Goal: Task Accomplishment & Management: Use online tool/utility

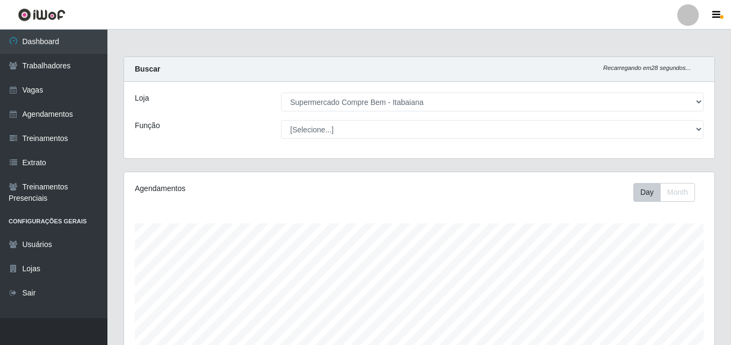
select select "264"
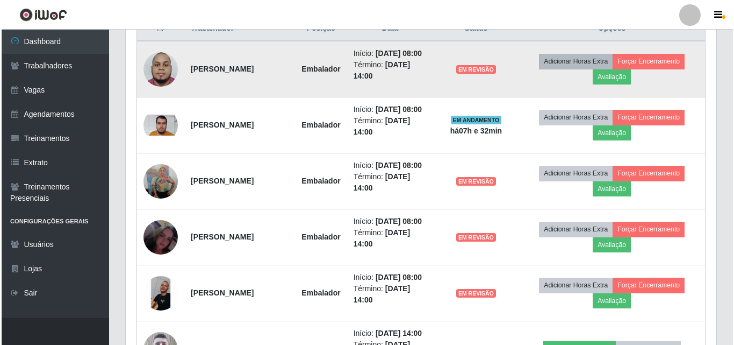
scroll to position [223, 591]
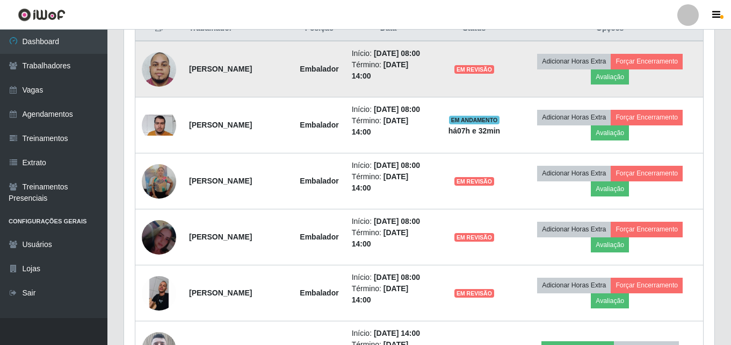
click at [623, 91] on td "Adicionar Horas Extra Forçar Encerramento Avaliação" at bounding box center [610, 69] width 186 height 56
click at [619, 82] on button "Avaliação" at bounding box center [610, 76] width 38 height 15
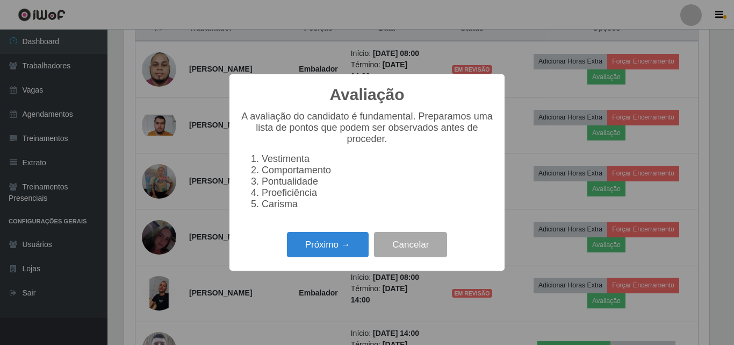
scroll to position [223, 585]
click at [318, 237] on div "Próximo → Cancelar" at bounding box center [367, 244] width 254 height 31
click at [325, 245] on button "Próximo →" at bounding box center [328, 244] width 82 height 25
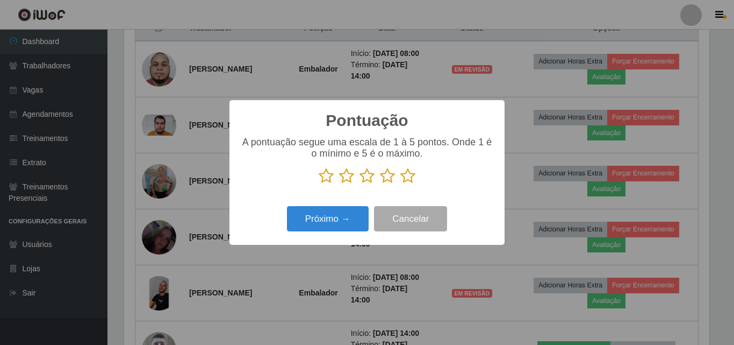
scroll to position [537231, 536869]
click at [390, 178] on icon at bounding box center [387, 176] width 15 height 16
click at [380, 184] on input "radio" at bounding box center [380, 184] width 0 height 0
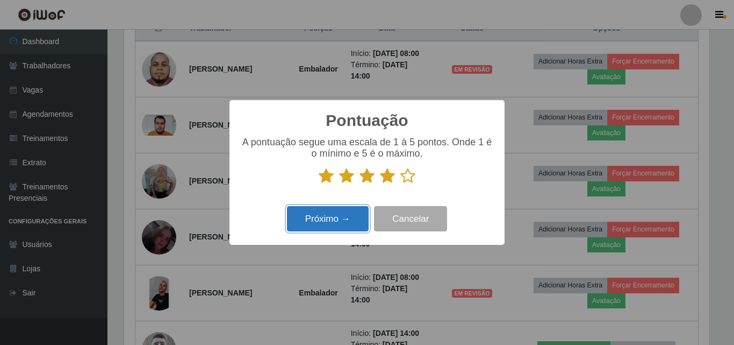
click at [341, 221] on button "Próximo →" at bounding box center [328, 218] width 82 height 25
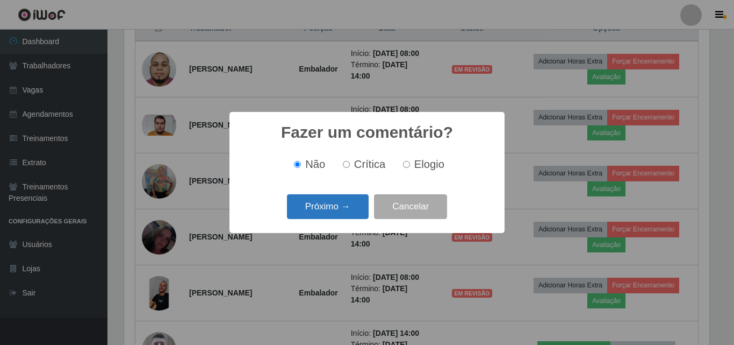
click at [335, 214] on button "Próximo →" at bounding box center [328, 206] width 82 height 25
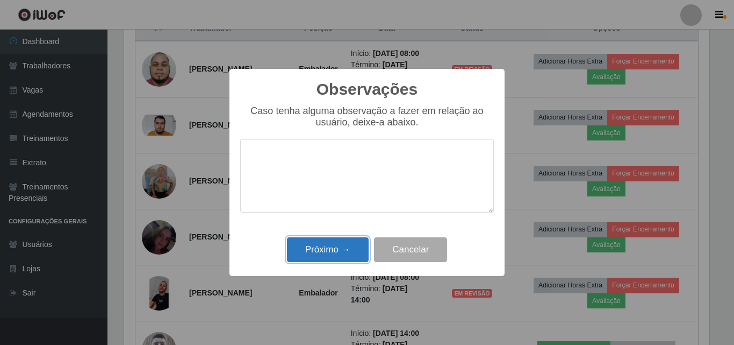
click at [328, 259] on button "Próximo →" at bounding box center [328, 249] width 82 height 25
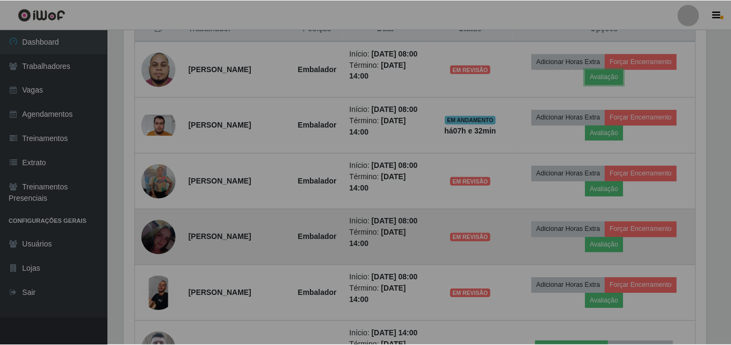
scroll to position [223, 591]
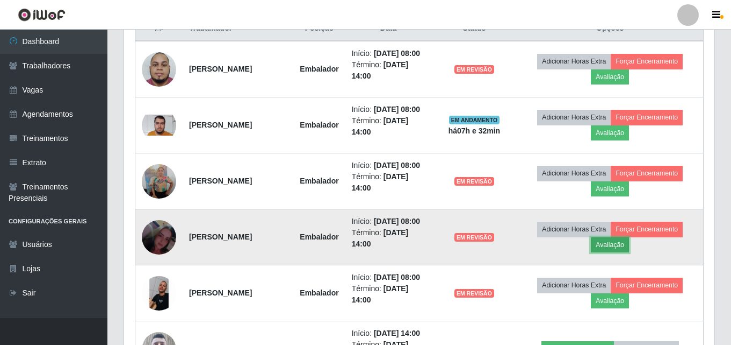
click at [600, 252] on button "Avaliação" at bounding box center [610, 244] width 38 height 15
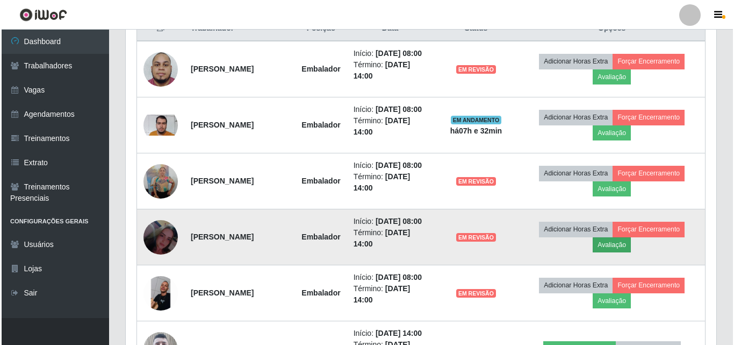
scroll to position [223, 585]
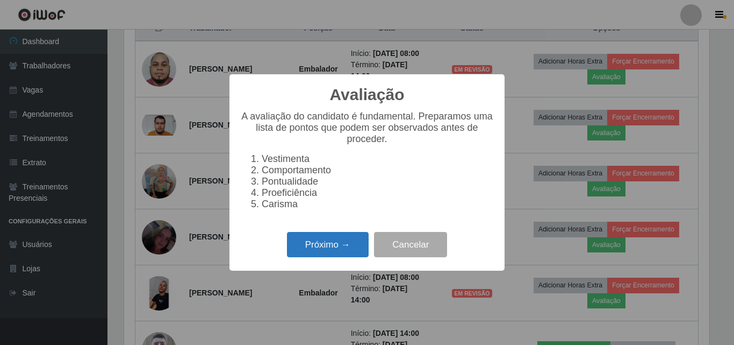
click at [342, 249] on button "Próximo →" at bounding box center [328, 244] width 82 height 25
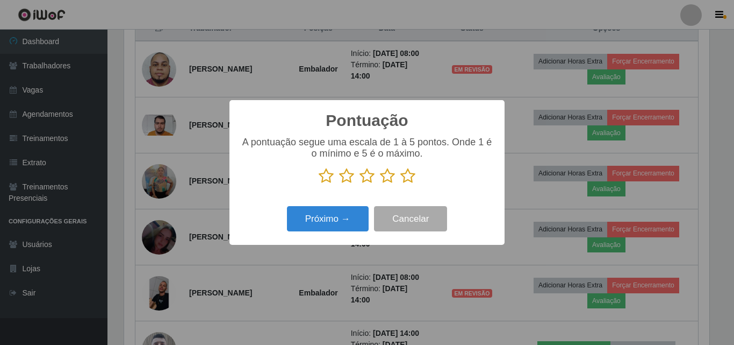
scroll to position [537231, 536869]
click at [389, 180] on icon at bounding box center [387, 176] width 15 height 16
click at [380, 184] on input "radio" at bounding box center [380, 184] width 0 height 0
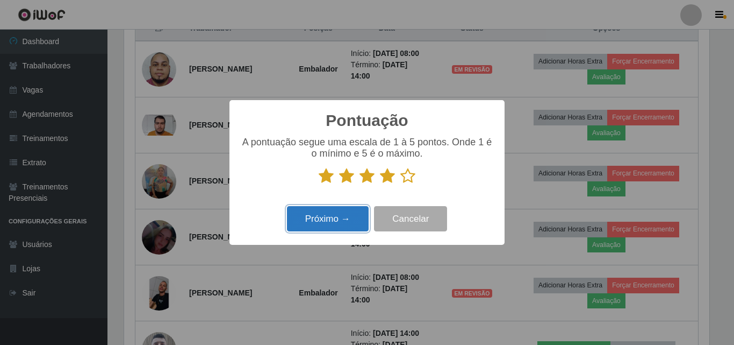
click at [338, 212] on button "Próximo →" at bounding box center [328, 218] width 82 height 25
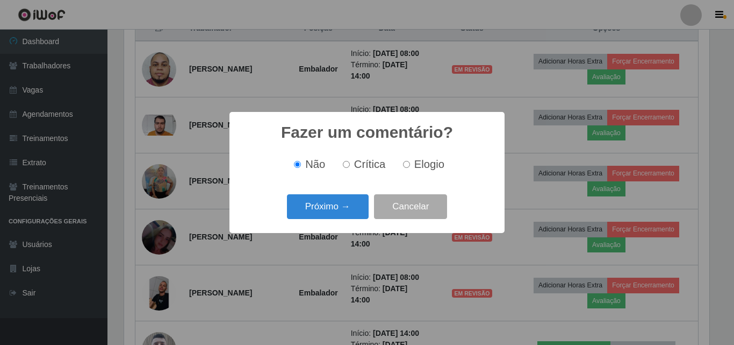
click at [336, 213] on button "Próximo →" at bounding box center [328, 206] width 82 height 25
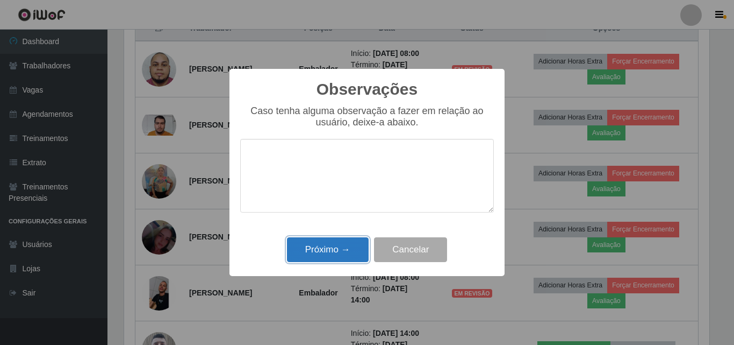
click at [331, 245] on button "Próximo →" at bounding box center [328, 249] width 82 height 25
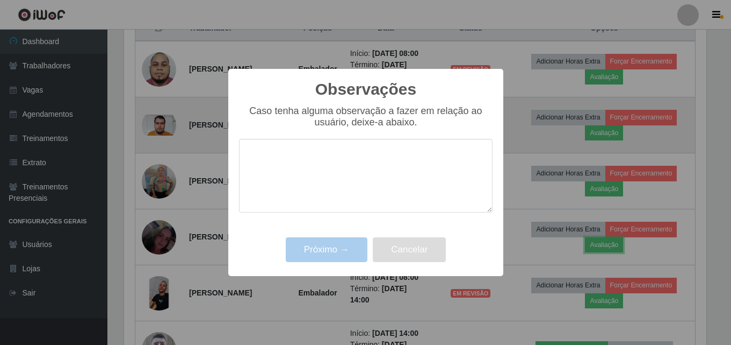
scroll to position [223, 591]
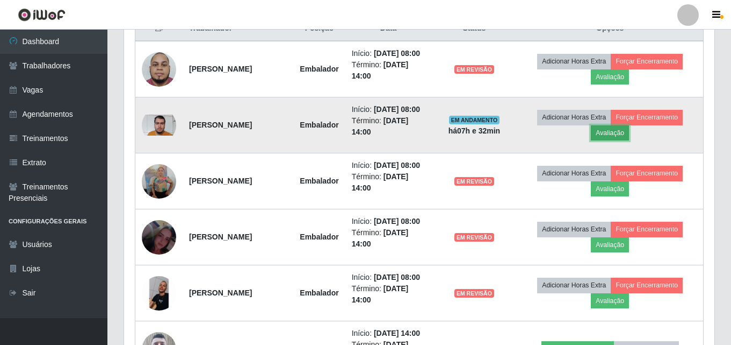
click at [623, 140] on button "Avaliação" at bounding box center [610, 132] width 38 height 15
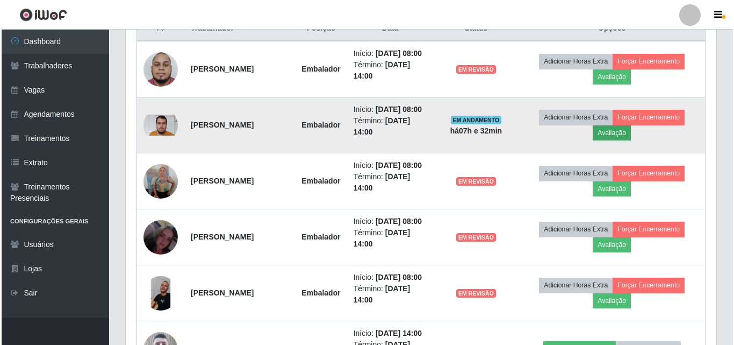
scroll to position [223, 585]
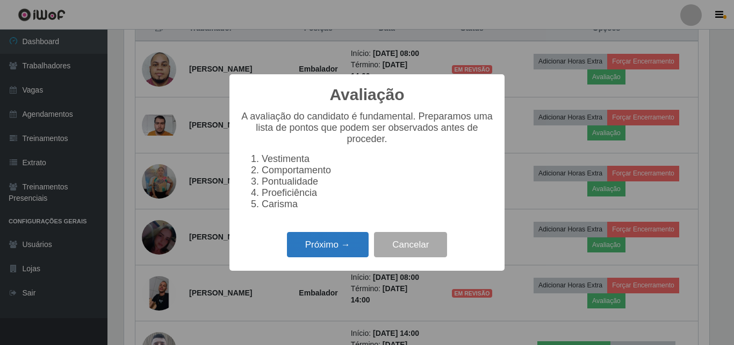
click at [322, 257] on button "Próximo →" at bounding box center [328, 244] width 82 height 25
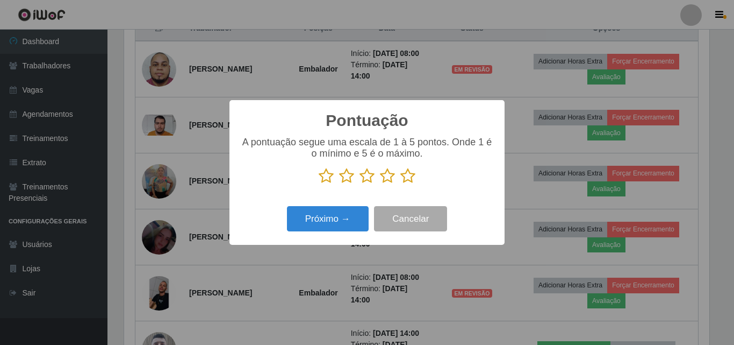
scroll to position [537231, 536869]
drag, startPoint x: 389, startPoint y: 177, endPoint x: 345, endPoint y: 215, distance: 58.7
click at [389, 177] on icon at bounding box center [387, 176] width 15 height 16
click at [380, 184] on input "radio" at bounding box center [380, 184] width 0 height 0
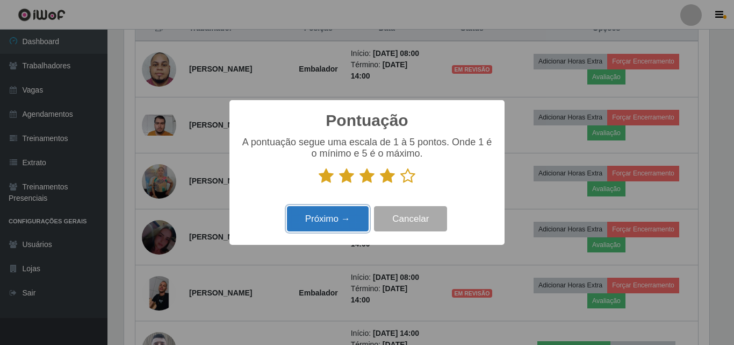
click at [345, 215] on button "Próximo →" at bounding box center [328, 218] width 82 height 25
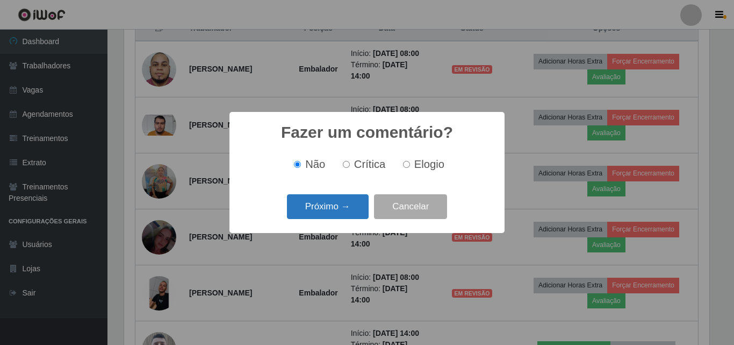
click at [343, 214] on button "Próximo →" at bounding box center [328, 206] width 82 height 25
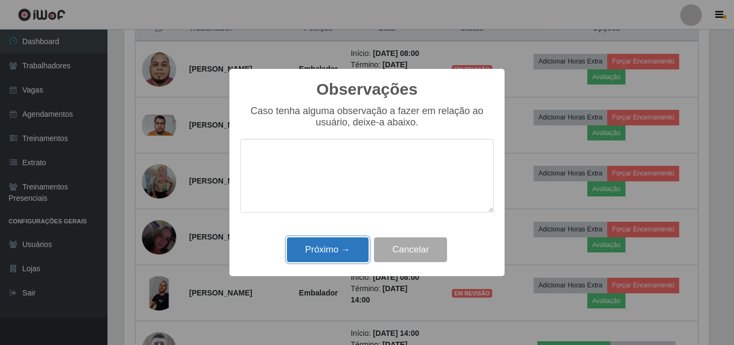
click at [340, 246] on button "Próximo →" at bounding box center [328, 249] width 82 height 25
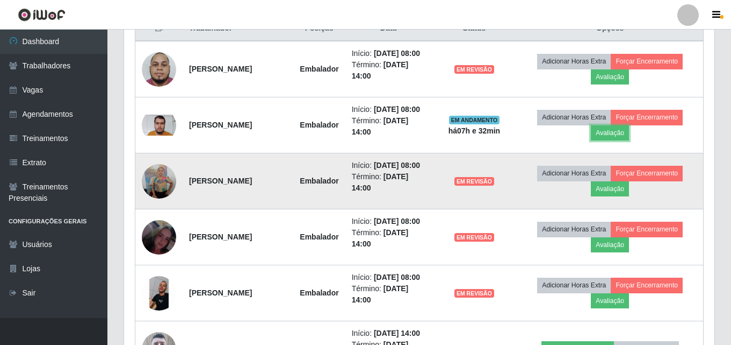
scroll to position [223, 591]
click at [615, 196] on button "Avaliação" at bounding box center [610, 188] width 38 height 15
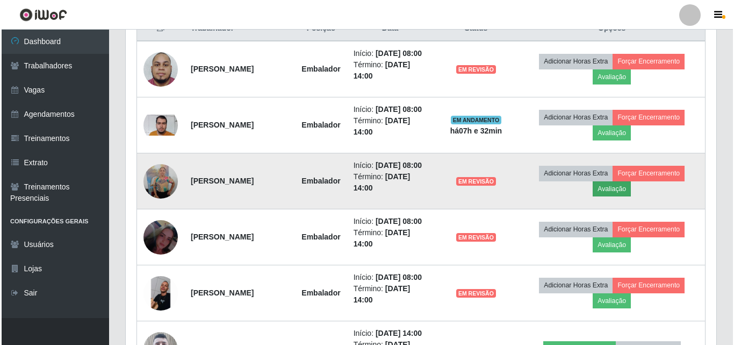
scroll to position [223, 585]
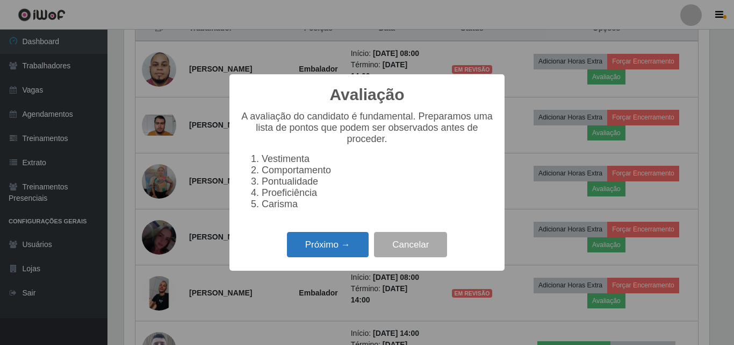
click at [317, 255] on button "Próximo →" at bounding box center [328, 244] width 82 height 25
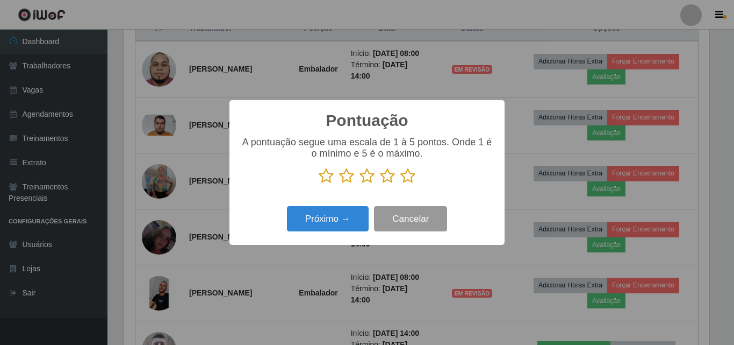
scroll to position [537231, 536869]
drag, startPoint x: 386, startPoint y: 175, endPoint x: 375, endPoint y: 194, distance: 21.9
click at [378, 192] on div "A pontuação segue uma escala de 1 à 5 pontos. Onde 1 é o mínimo e 5 é o máximo." at bounding box center [367, 165] width 254 height 56
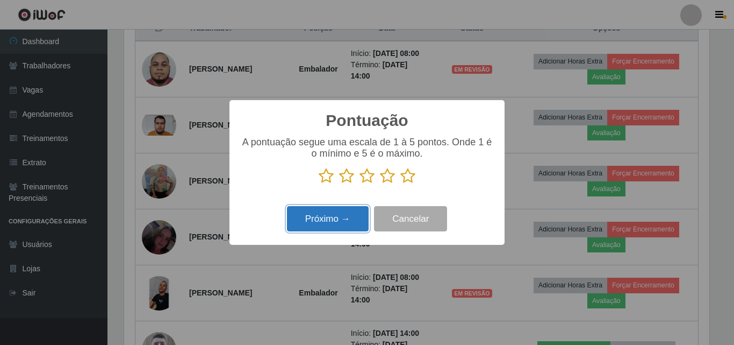
click at [325, 223] on button "Próximo →" at bounding box center [328, 218] width 82 height 25
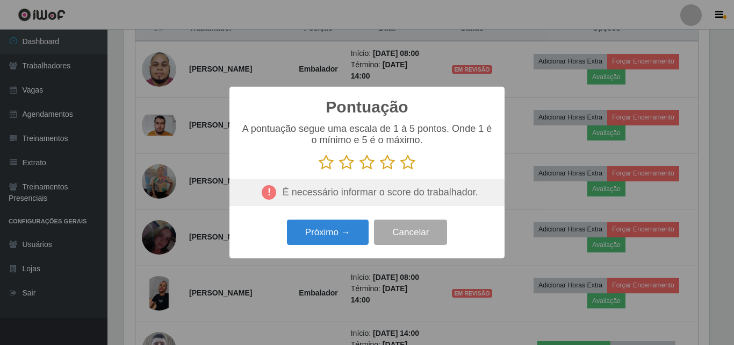
drag, startPoint x: 389, startPoint y: 162, endPoint x: 350, endPoint y: 214, distance: 64.8
click at [386, 164] on icon at bounding box center [387, 162] width 15 height 16
click at [380, 170] on input "radio" at bounding box center [380, 170] width 0 height 0
click at [344, 227] on button "Próximo →" at bounding box center [328, 231] width 82 height 25
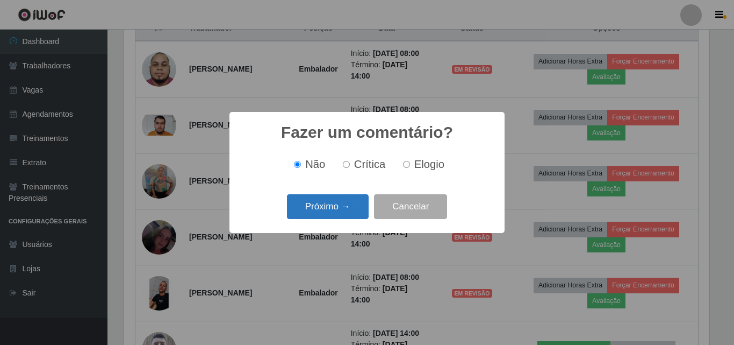
click at [343, 210] on button "Próximo →" at bounding box center [328, 206] width 82 height 25
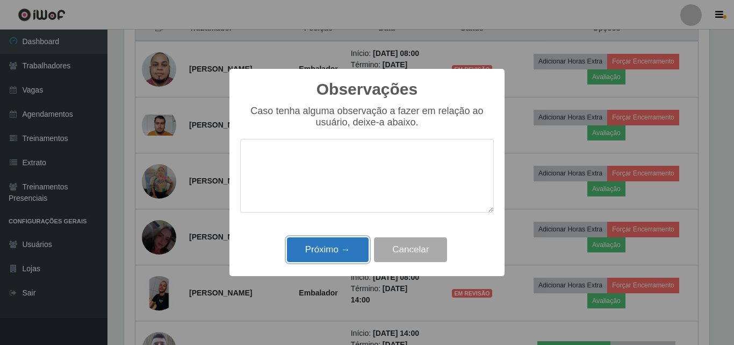
click at [345, 247] on button "Próximo →" at bounding box center [328, 249] width 82 height 25
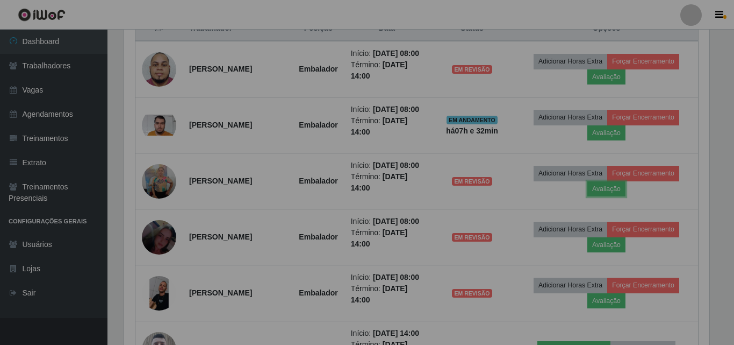
scroll to position [223, 591]
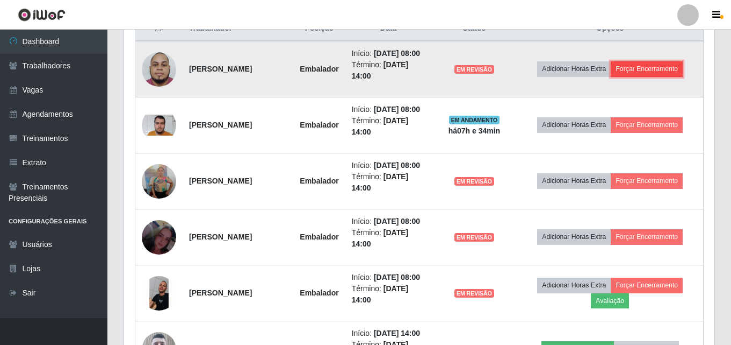
click at [658, 76] on button "Forçar Encerramento" at bounding box center [647, 68] width 72 height 15
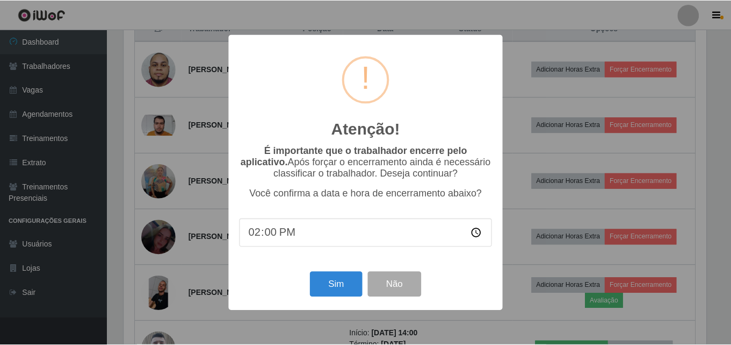
scroll to position [223, 585]
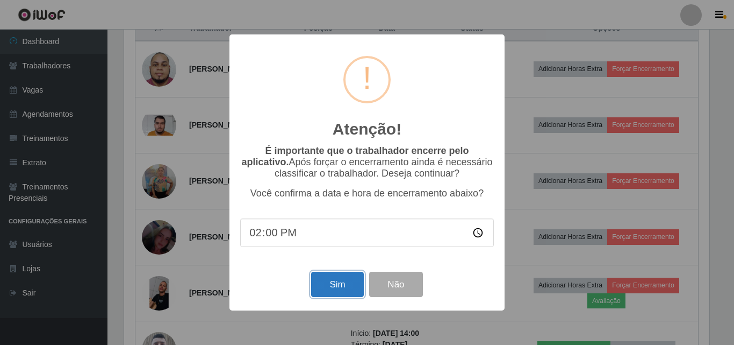
click at [326, 285] on button "Sim" at bounding box center [337, 283] width 52 height 25
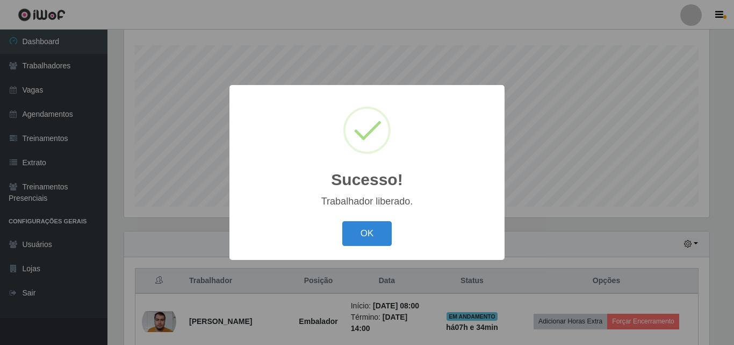
click at [371, 220] on div "OK Cancel" at bounding box center [367, 233] width 254 height 31
click at [371, 222] on button "OK" at bounding box center [367, 233] width 50 height 25
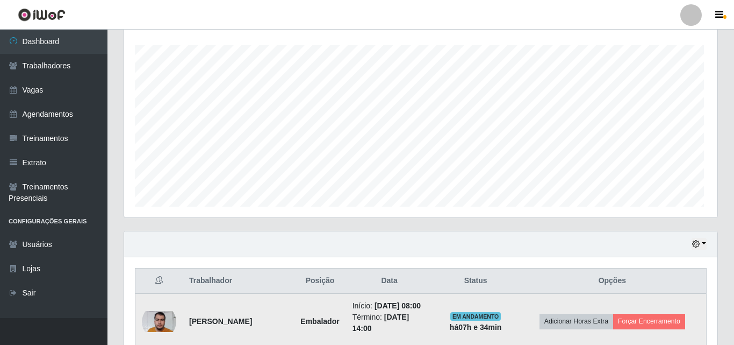
scroll to position [223, 591]
click at [657, 340] on td "Adicionar Horas Extra Forçar Encerramento" at bounding box center [610, 321] width 186 height 56
click at [657, 328] on button "Forçar Encerramento" at bounding box center [647, 320] width 72 height 15
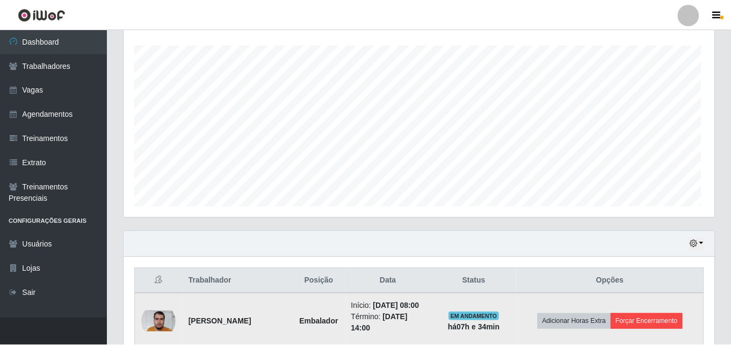
scroll to position [223, 585]
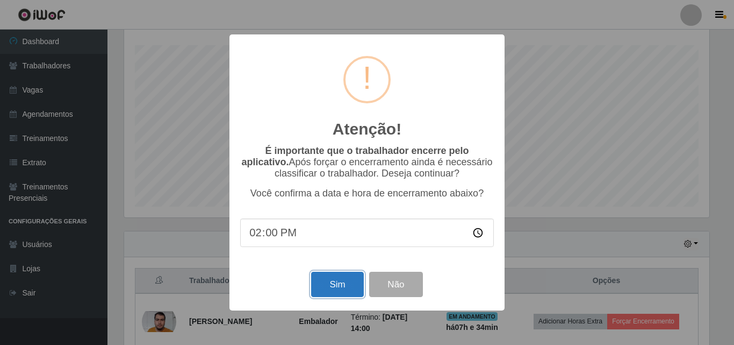
click at [320, 289] on button "Sim" at bounding box center [337, 283] width 52 height 25
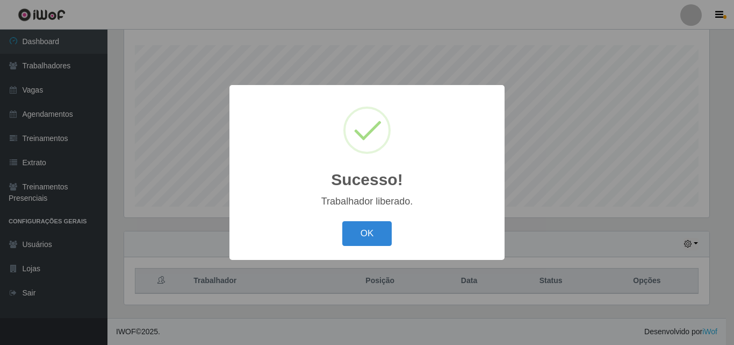
click at [336, 243] on div "OK Cancel" at bounding box center [367, 233] width 254 height 31
click at [406, 232] on div "OK Cancel" at bounding box center [367, 233] width 254 height 31
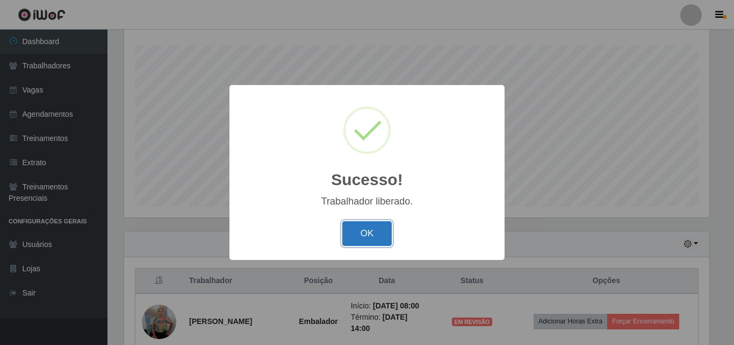
click at [377, 236] on button "OK" at bounding box center [367, 233] width 50 height 25
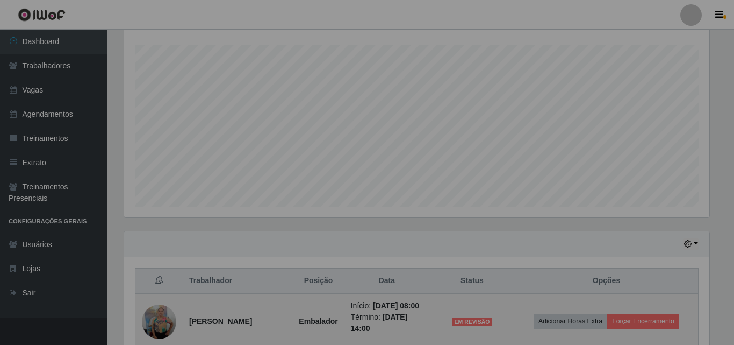
scroll to position [223, 591]
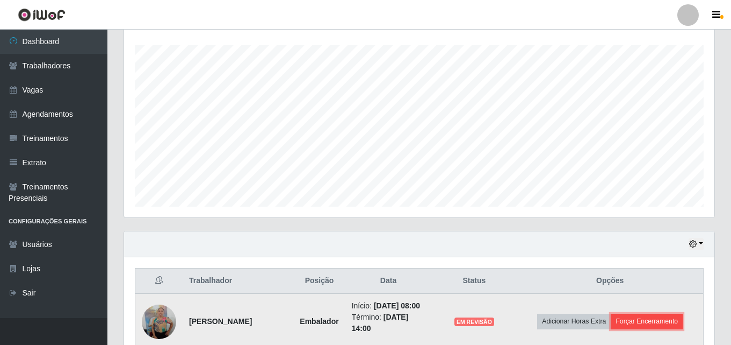
click at [656, 323] on button "Forçar Encerramento" at bounding box center [647, 320] width 72 height 15
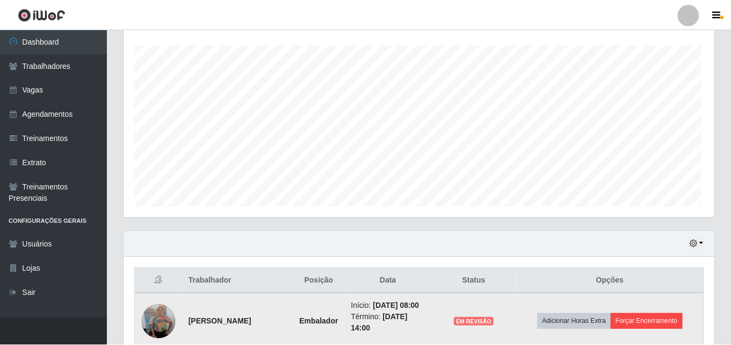
scroll to position [223, 585]
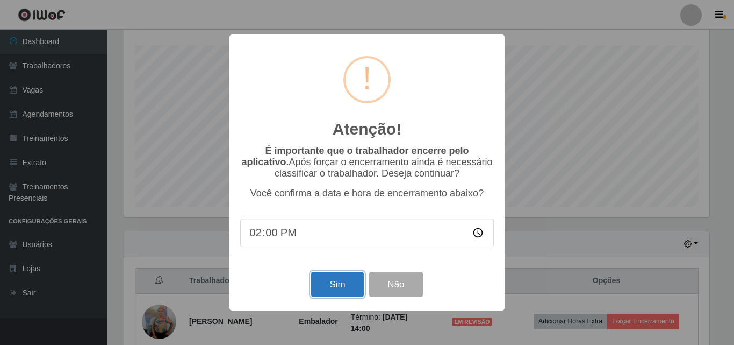
click at [331, 278] on button "Sim" at bounding box center [337, 283] width 52 height 25
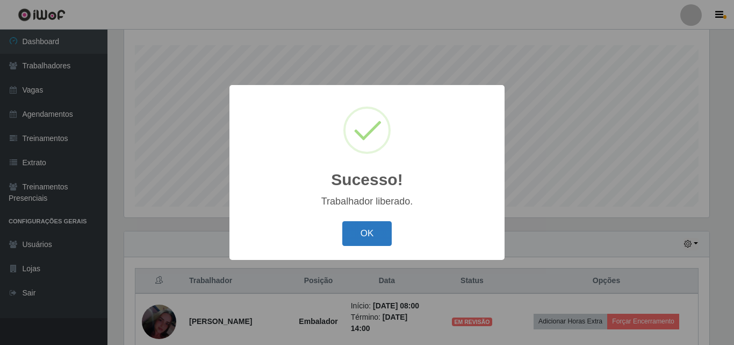
click at [368, 232] on button "OK" at bounding box center [367, 233] width 50 height 25
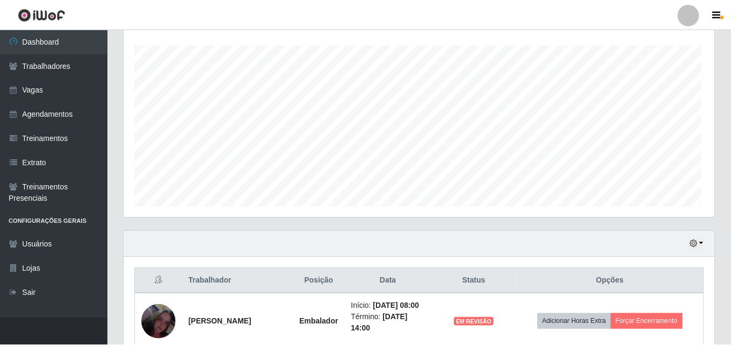
scroll to position [223, 591]
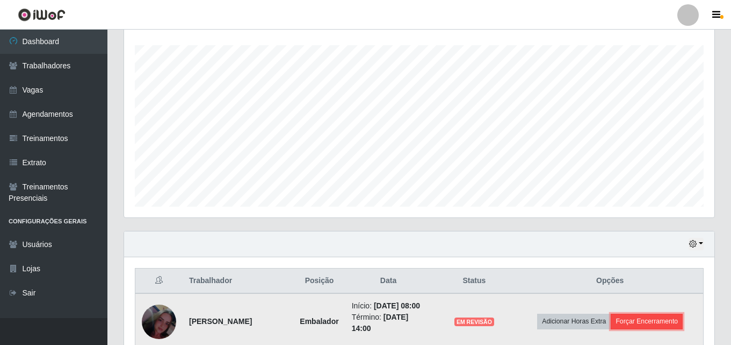
click at [644, 322] on button "Forçar Encerramento" at bounding box center [647, 320] width 72 height 15
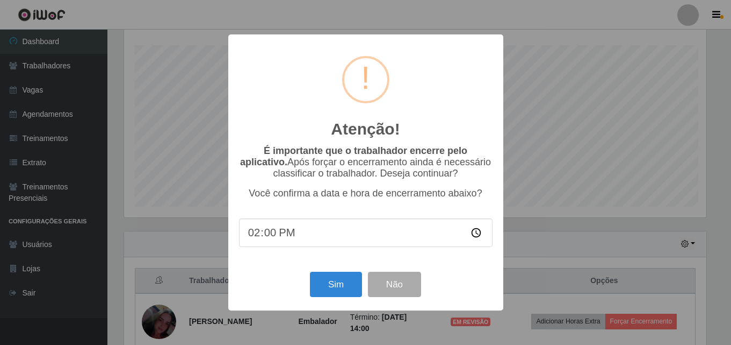
scroll to position [223, 585]
click at [338, 288] on button "Sim" at bounding box center [337, 283] width 52 height 25
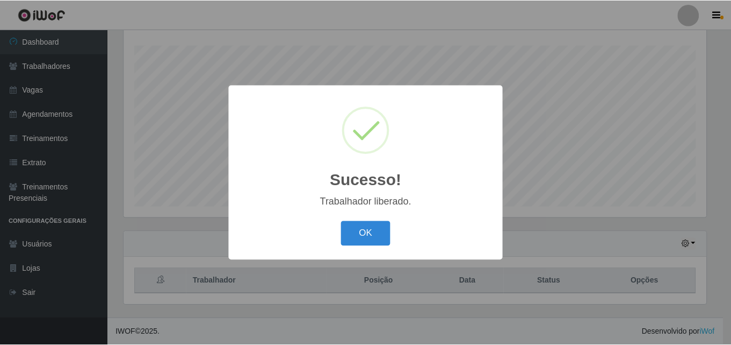
scroll to position [0, 0]
click at [369, 234] on button "OK" at bounding box center [367, 233] width 50 height 25
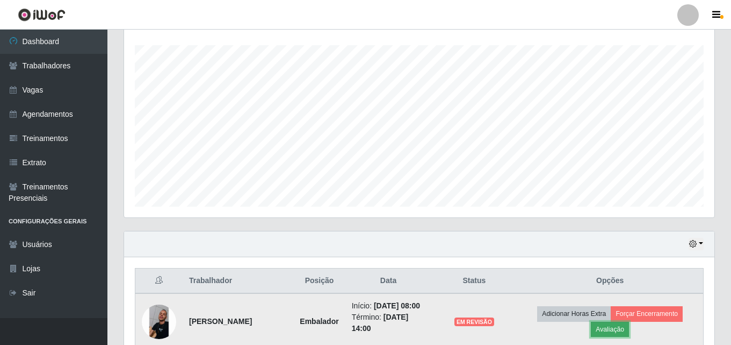
click at [608, 331] on button "Avaliação" at bounding box center [610, 328] width 38 height 15
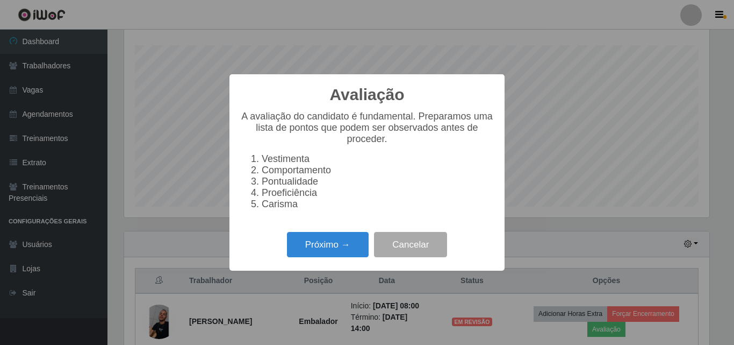
click at [314, 218] on div "A avaliação do candidato é fundamental. Preparamos uma lista de pontos que pode…" at bounding box center [367, 164] width 254 height 107
click at [319, 260] on div "Próximo → Cancelar" at bounding box center [367, 244] width 254 height 31
click at [333, 247] on button "Próximo →" at bounding box center [328, 244] width 82 height 25
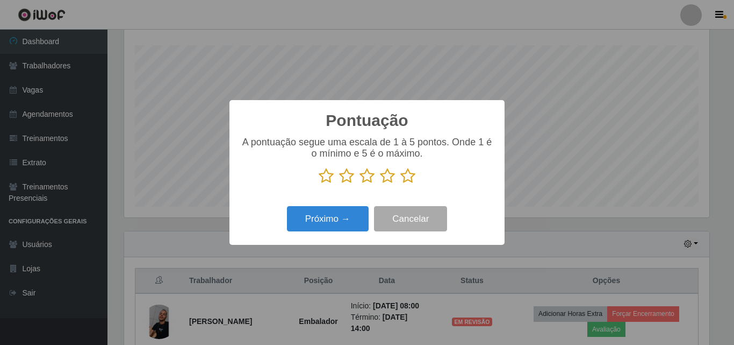
click at [394, 178] on icon at bounding box center [387, 176] width 15 height 16
click at [380, 184] on input "radio" at bounding box center [380, 184] width 0 height 0
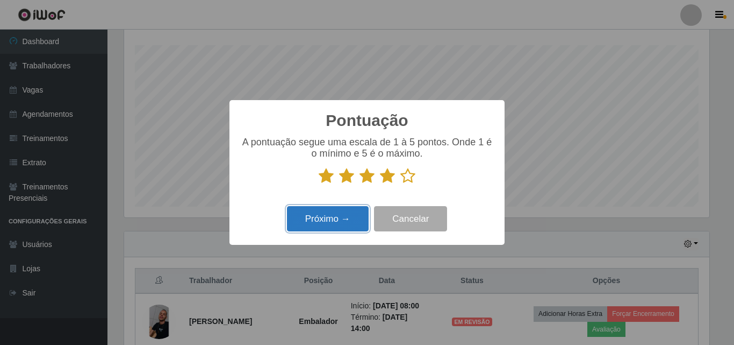
click at [360, 211] on button "Próximo →" at bounding box center [328, 218] width 82 height 25
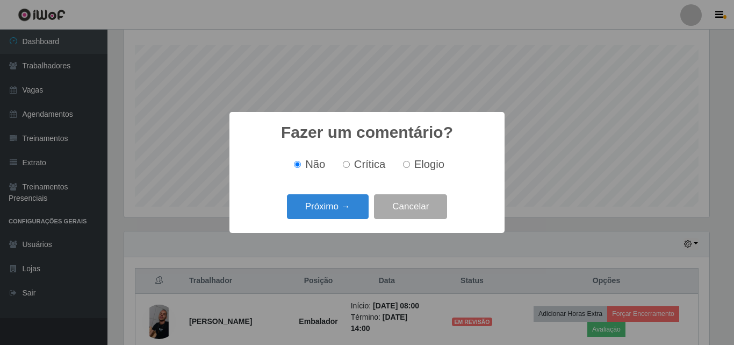
click at [350, 219] on button "Próximo →" at bounding box center [328, 206] width 82 height 25
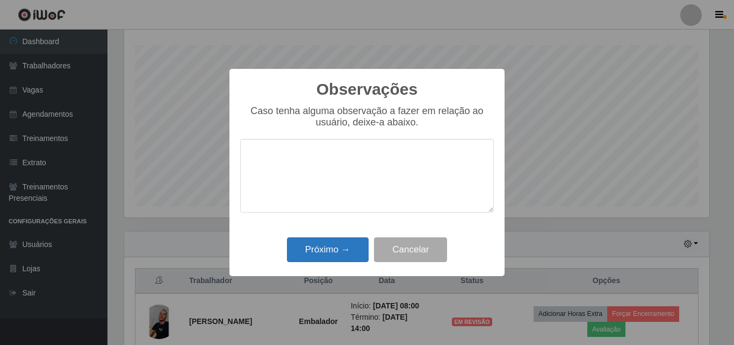
drag, startPoint x: 336, startPoint y: 213, endPoint x: 329, endPoint y: 248, distance: 35.6
click at [336, 213] on div "Caso tenha alguma observação a fazer em relação ao usuário, deixe-a abaixo." at bounding box center [367, 164] width 254 height 118
click at [328, 256] on button "Próximo →" at bounding box center [328, 249] width 82 height 25
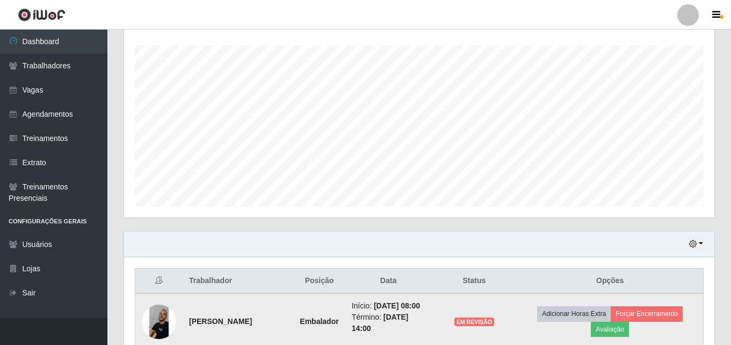
click at [664, 302] on td "Adicionar Horas Extra Forçar Encerramento Avaliação" at bounding box center [610, 321] width 186 height 56
click at [665, 308] on button "Forçar Encerramento" at bounding box center [647, 313] width 72 height 15
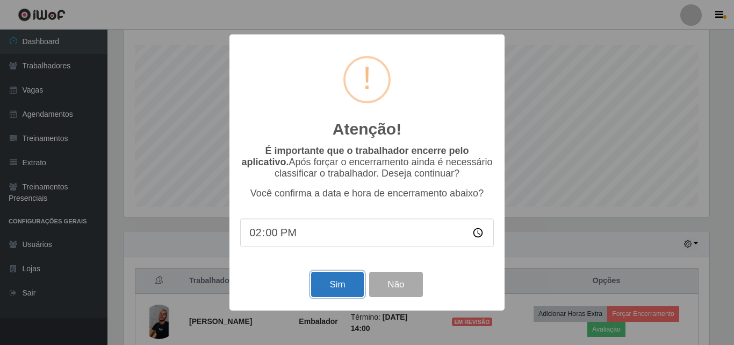
click at [353, 283] on button "Sim" at bounding box center [337, 283] width 52 height 25
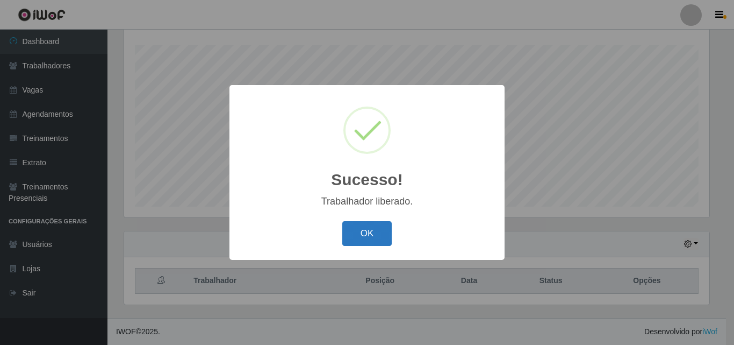
click at [355, 226] on button "OK" at bounding box center [367, 233] width 50 height 25
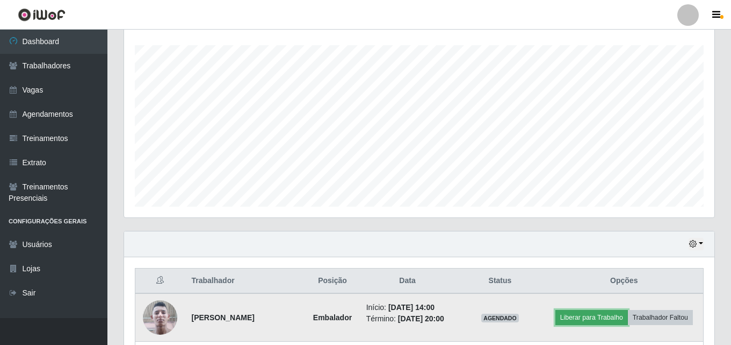
click at [577, 321] on button "Liberar para Trabalho" at bounding box center [592, 317] width 73 height 15
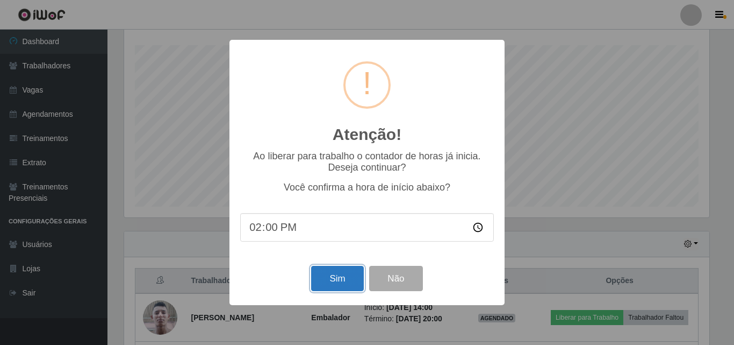
click at [339, 276] on button "Sim" at bounding box center [337, 278] width 52 height 25
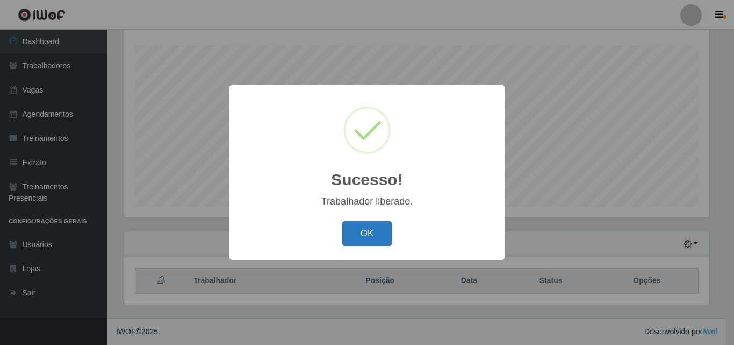
click at [346, 239] on button "OK" at bounding box center [367, 233] width 50 height 25
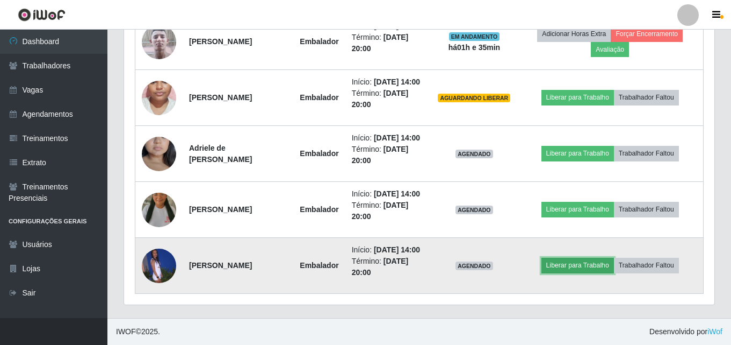
click at [594, 260] on button "Liberar para Trabalho" at bounding box center [578, 264] width 73 height 15
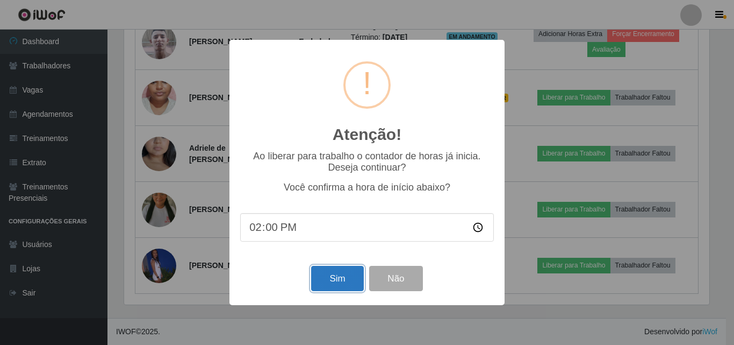
click at [341, 284] on button "Sim" at bounding box center [337, 278] width 52 height 25
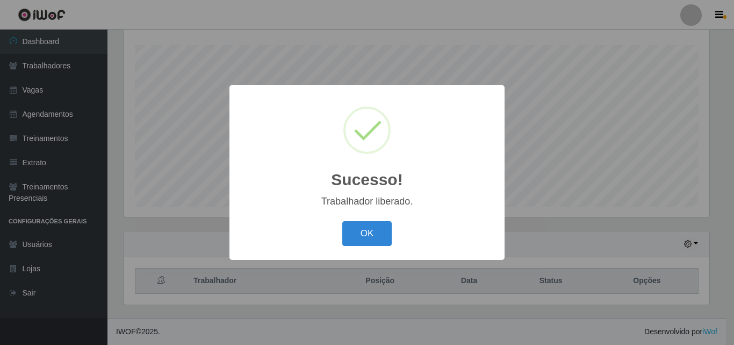
click at [339, 248] on div "OK Cancel" at bounding box center [367, 233] width 254 height 31
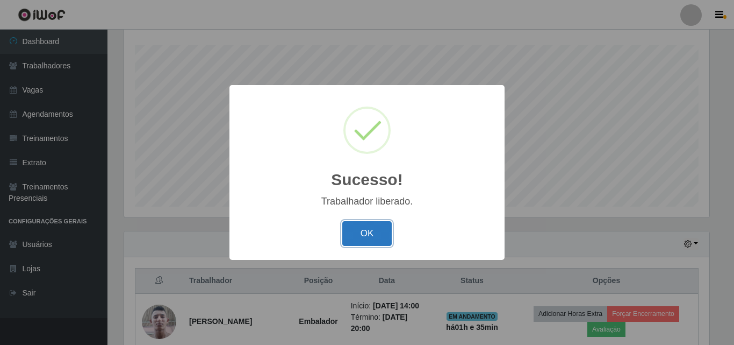
click at [358, 230] on button "OK" at bounding box center [367, 233] width 50 height 25
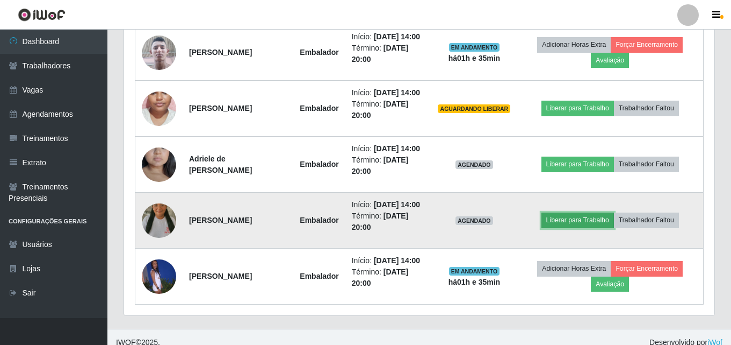
click at [566, 225] on button "Liberar para Trabalho" at bounding box center [578, 219] width 73 height 15
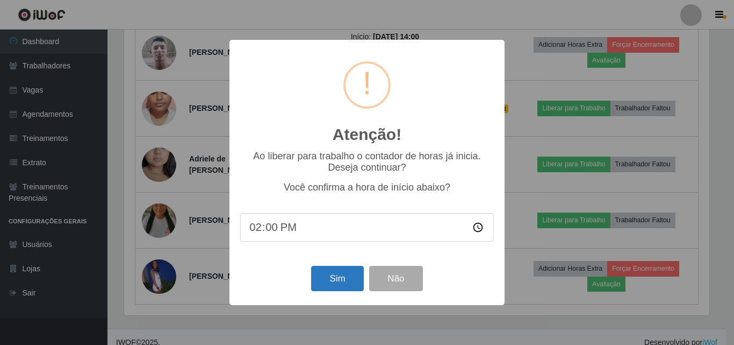
drag, startPoint x: 347, startPoint y: 266, endPoint x: 342, endPoint y: 277, distance: 12.3
click at [345, 271] on div "Sim Não" at bounding box center [367, 278] width 254 height 31
click at [342, 277] on button "Sim" at bounding box center [337, 278] width 52 height 25
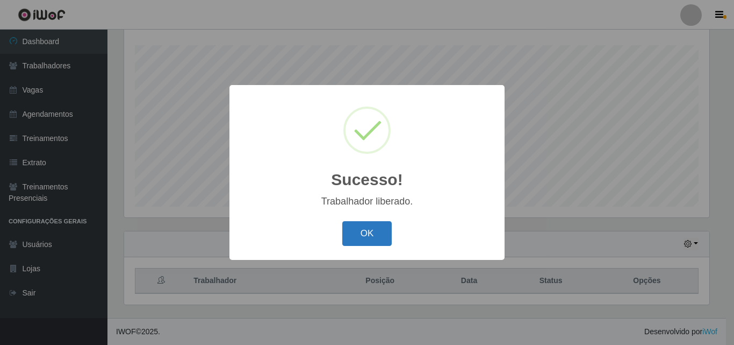
click at [361, 234] on button "OK" at bounding box center [367, 233] width 50 height 25
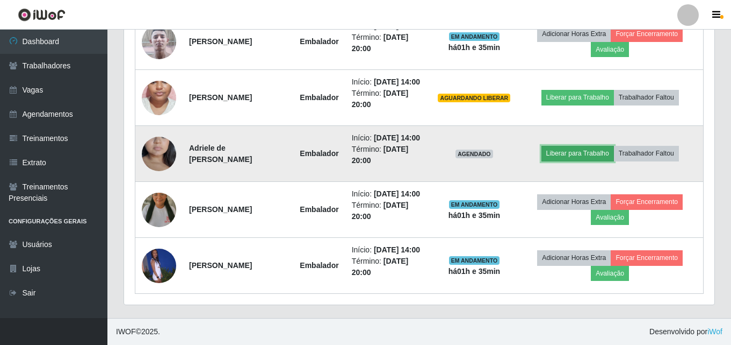
click at [585, 156] on button "Liberar para Trabalho" at bounding box center [578, 153] width 73 height 15
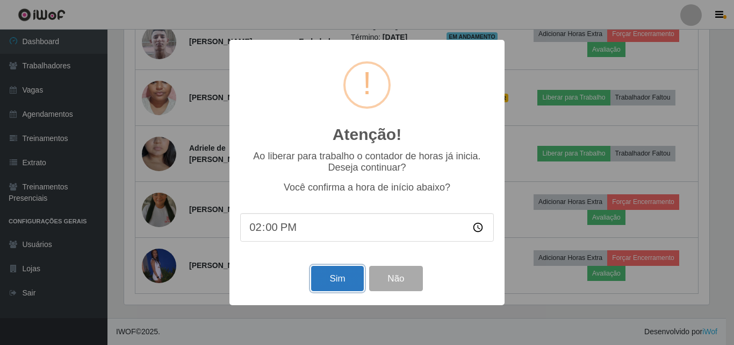
click at [326, 291] on button "Sim" at bounding box center [337, 278] width 52 height 25
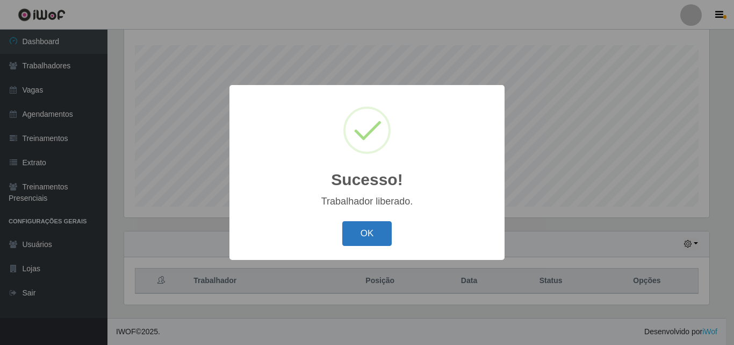
drag, startPoint x: 347, startPoint y: 233, endPoint x: 353, endPoint y: 230, distance: 6.7
click at [353, 230] on button "OK" at bounding box center [367, 233] width 50 height 25
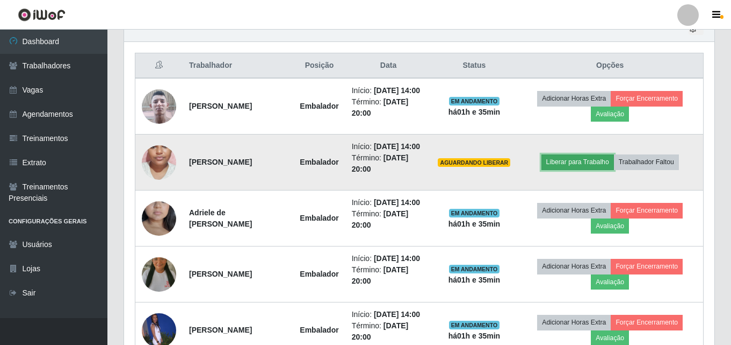
click at [573, 166] on button "Liberar para Trabalho" at bounding box center [578, 161] width 73 height 15
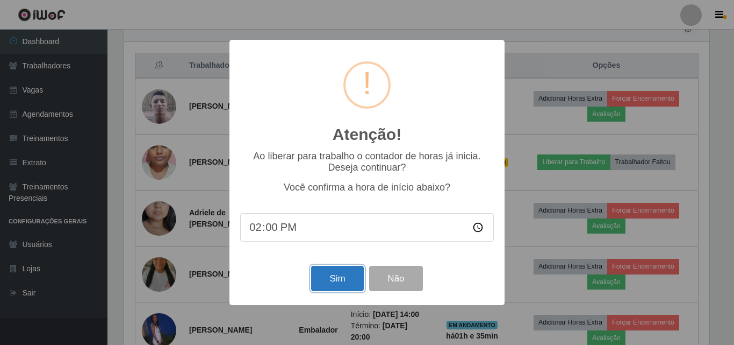
click at [329, 280] on button "Sim" at bounding box center [337, 278] width 52 height 25
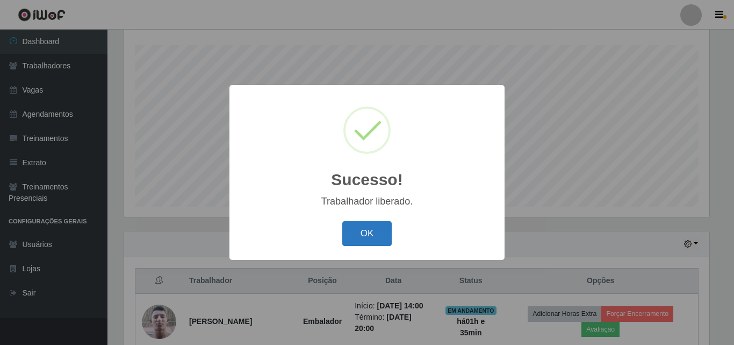
click at [371, 229] on button "OK" at bounding box center [367, 233] width 50 height 25
